Goal: Task Accomplishment & Management: Use online tool/utility

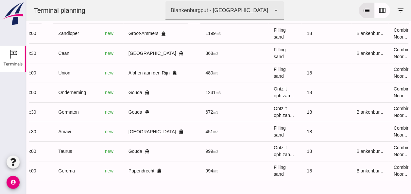
scroll to position [0, 173]
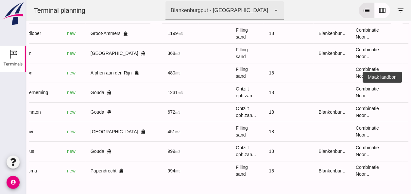
click at [410, 90] on icon "receipt_long" at bounding box center [414, 93] width 6 height 6
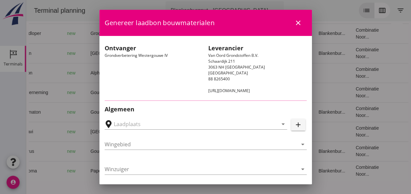
type input "Loswal Fa. J. Bos&Zonen, [GEOGRAPHIC_DATA]"
type input "Onderneming"
type input "[PERSON_NAME]"
type input "1231"
type input "Ontzilt oph.zand [75] (6120)"
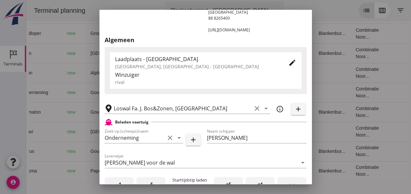
scroll to position [131, 0]
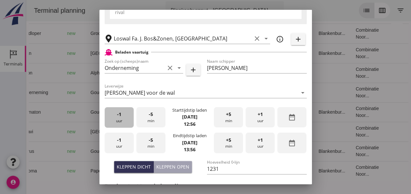
click at [125, 124] on div "-1 uur" at bounding box center [119, 117] width 29 height 21
click at [229, 120] on div "+5 min" at bounding box center [228, 117] width 29 height 21
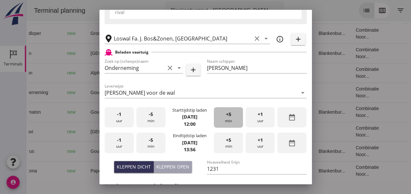
click at [229, 120] on div "+5 min" at bounding box center [228, 117] width 29 height 21
click at [157, 120] on div "-5 min" at bounding box center [150, 117] width 29 height 21
click at [123, 146] on div "-1 uur" at bounding box center [119, 143] width 29 height 21
click at [150, 147] on div "-5 min" at bounding box center [150, 143] width 29 height 21
click at [168, 166] on div "Kleppen open" at bounding box center [172, 166] width 33 height 7
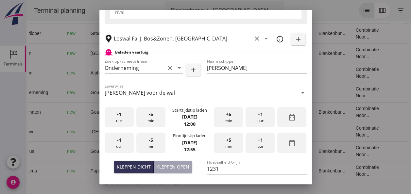
type input "1003"
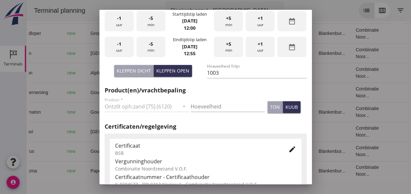
scroll to position [229, 0]
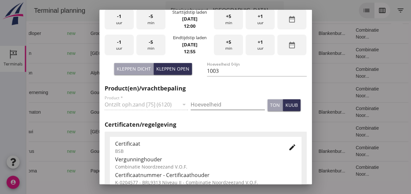
click at [199, 101] on input "Hoeveelheid" at bounding box center [228, 104] width 74 height 10
type input "1003"
click at [288, 147] on icon "edit" at bounding box center [292, 147] width 8 height 8
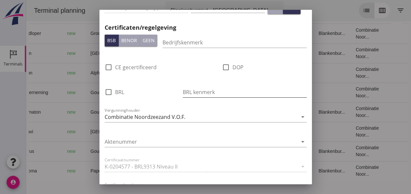
scroll to position [425, 0]
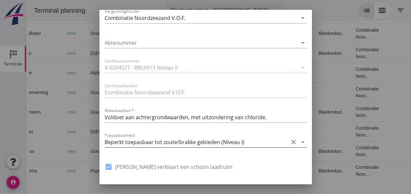
click at [299, 141] on icon "arrow_drop_down" at bounding box center [303, 142] width 8 height 8
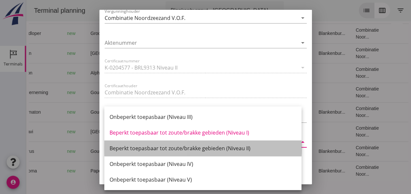
click at [235, 151] on div "Beperkt toepasbaar tot zoute/brakke gebieden (Niveau II)" at bounding box center [202, 148] width 187 height 8
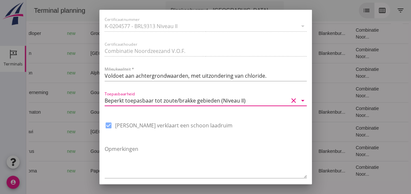
scroll to position [495, 0]
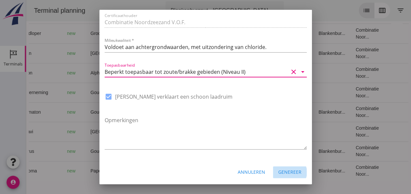
click at [283, 171] on div "Genereer" at bounding box center [289, 172] width 23 height 7
